Goal: Check status: Check status

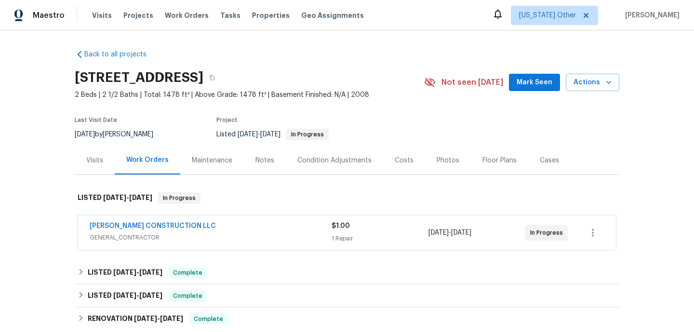
click at [315, 247] on div "ESPINO'S CONSTRUCTION LLC GENERAL_CONTRACTOR $1.00 1 Repair 9/26/2025 - 9/29/20…" at bounding box center [347, 232] width 538 height 35
click at [312, 235] on span "GENERAL_CONTRACTOR" at bounding box center [211, 238] width 242 height 10
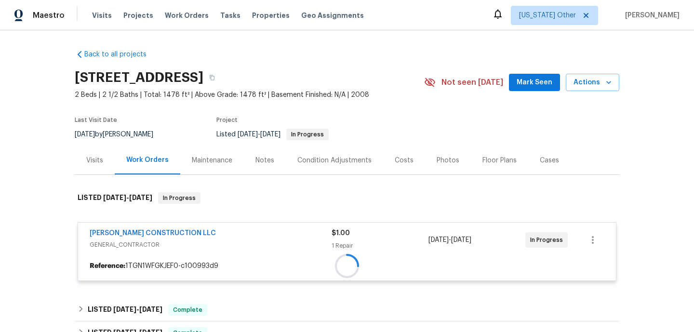
scroll to position [174, 0]
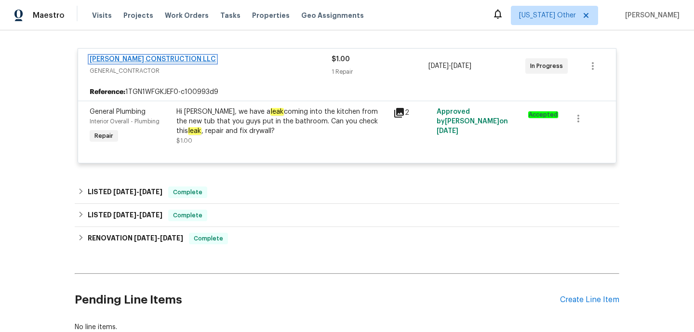
click at [154, 58] on link "ESPINO'S CONSTRUCTION LLC" at bounding box center [153, 59] width 126 height 7
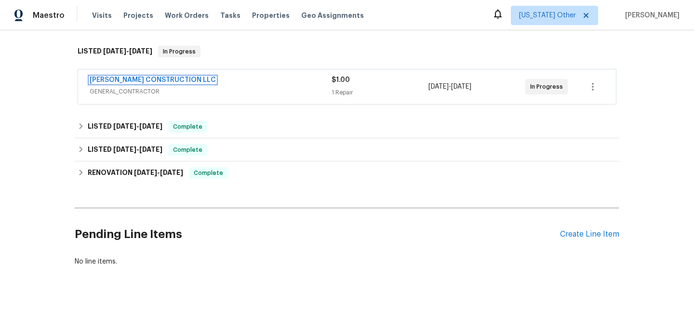
scroll to position [146, 0]
click at [229, 93] on span "GENERAL_CONTRACTOR" at bounding box center [211, 92] width 242 height 10
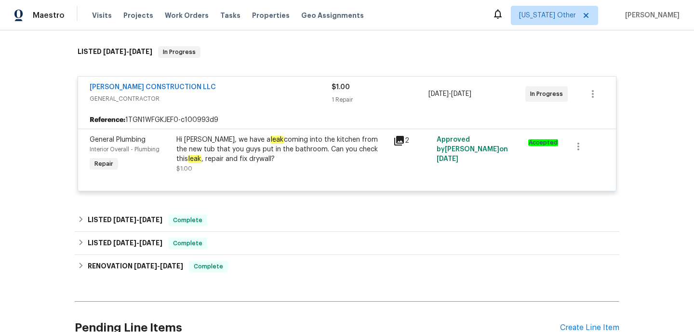
scroll to position [0, 0]
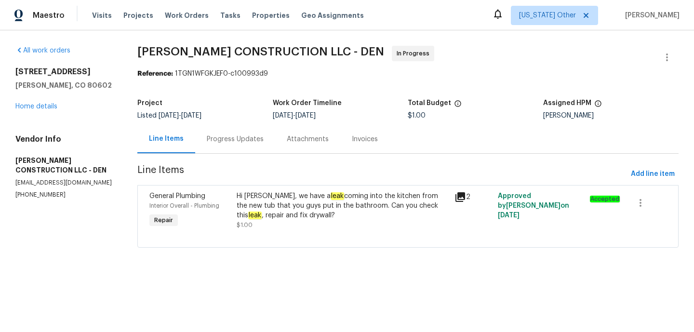
click at [242, 144] on div "Progress Updates" at bounding box center [235, 139] width 57 height 10
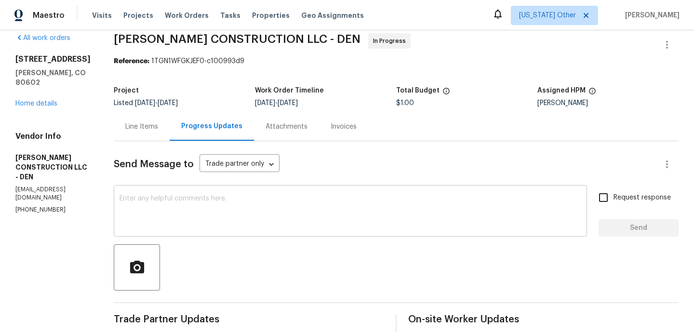
scroll to position [169, 0]
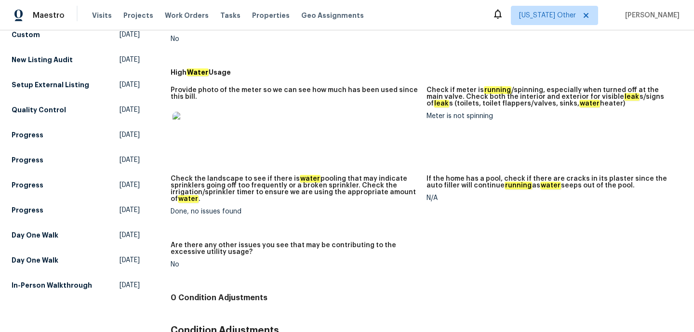
scroll to position [224, 0]
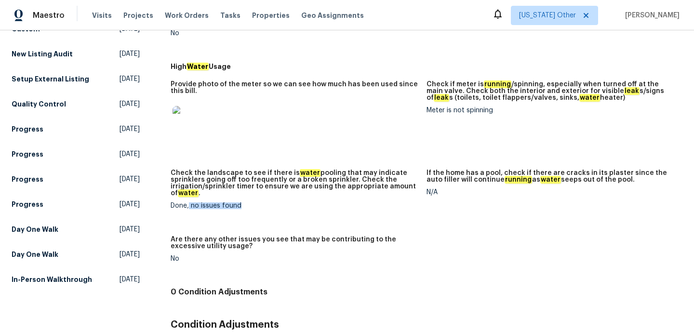
drag, startPoint x: 189, startPoint y: 201, endPoint x: 254, endPoint y: 201, distance: 65.0
click at [254, 202] on div "Done, no issues found" at bounding box center [295, 205] width 248 height 7
copy div "no issues found"
